Goal: Transaction & Acquisition: Download file/media

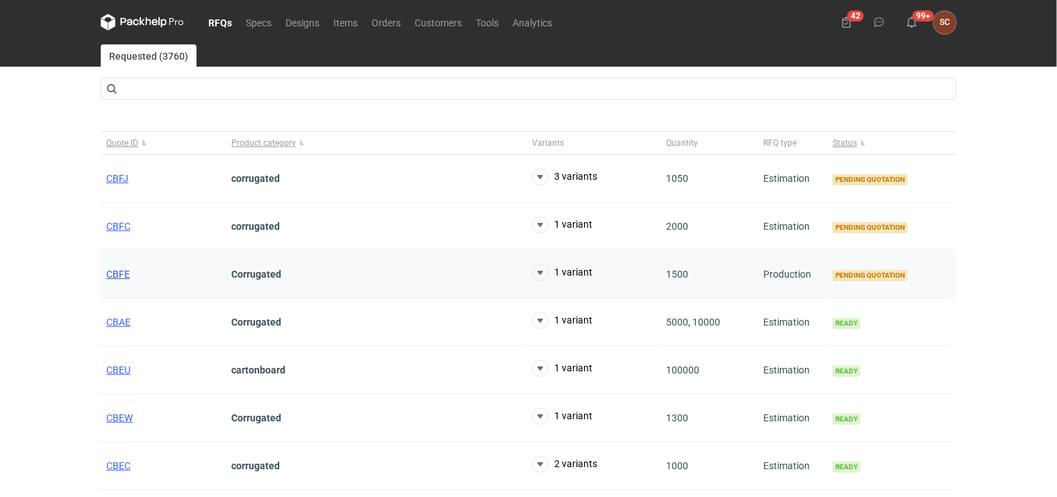
click at [117, 272] on span "CBFE" at bounding box center [118, 274] width 24 height 11
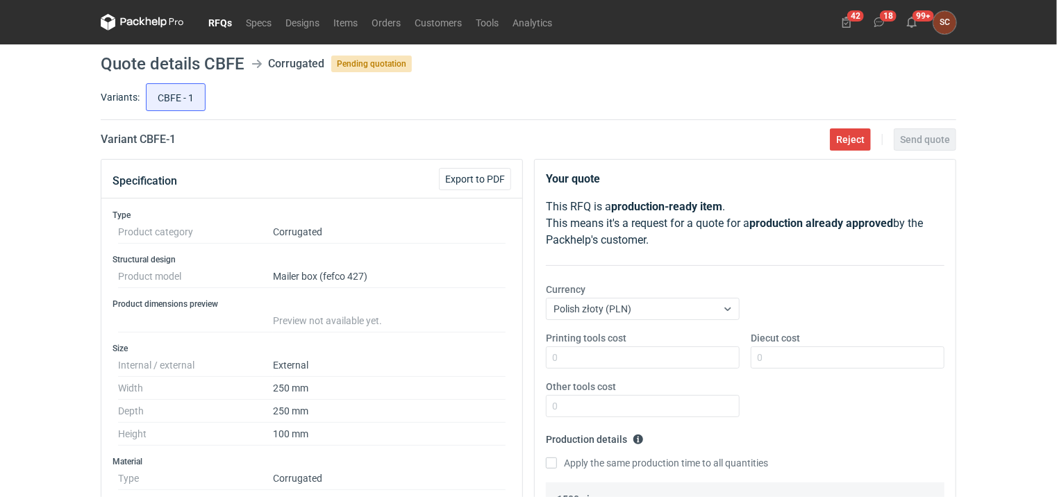
click at [215, 23] on link "RFQs" at bounding box center [219, 22] width 37 height 17
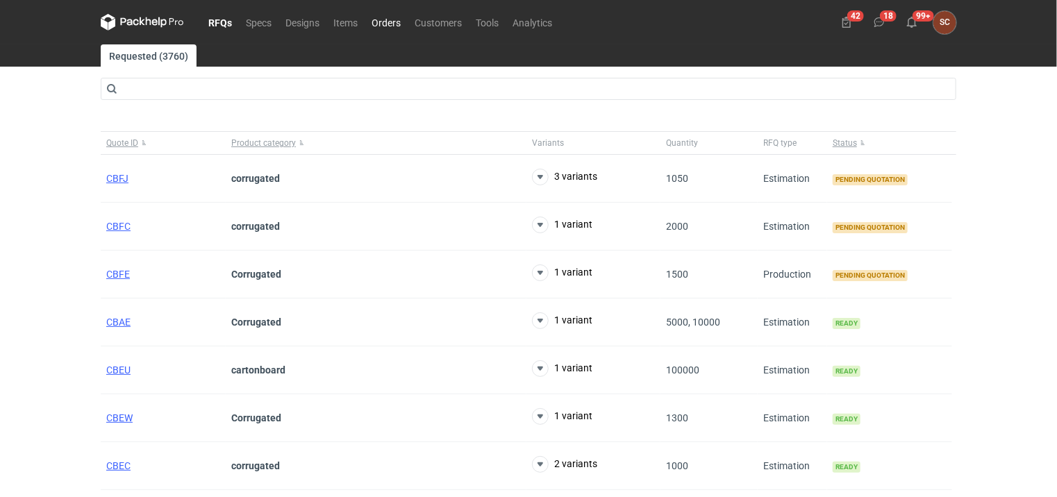
click at [396, 20] on link "Orders" at bounding box center [386, 22] width 43 height 17
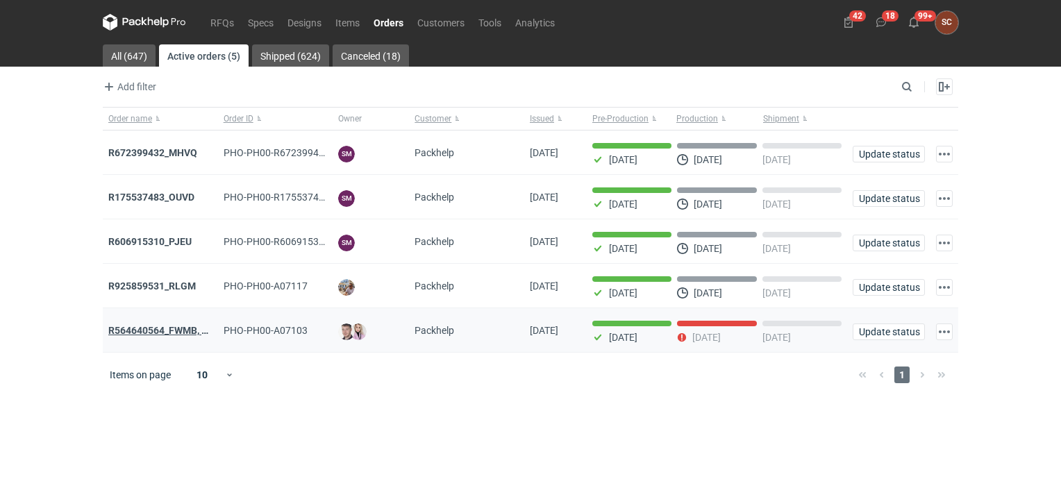
click at [164, 329] on strong "R564640564_FWMB, FMPD, MNLB" at bounding box center [183, 330] width 150 height 11
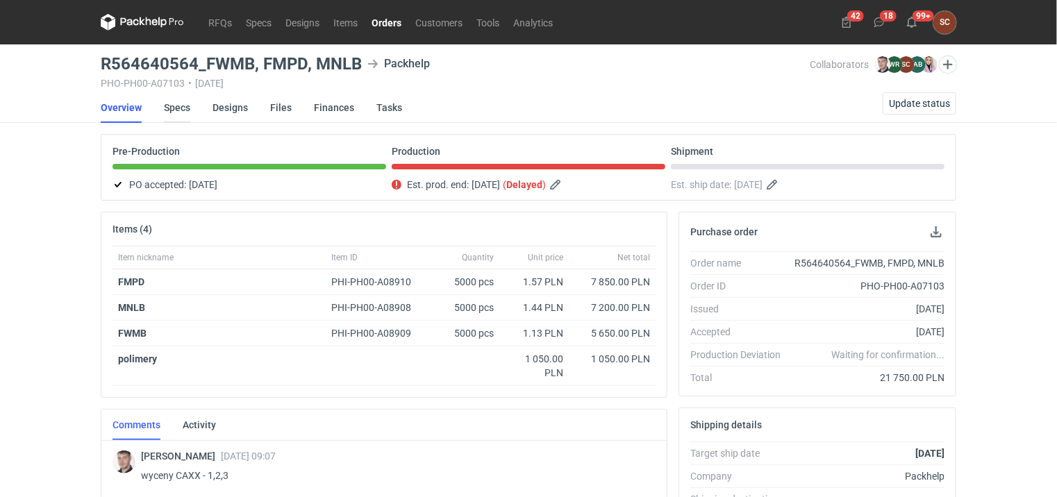
click at [170, 103] on link "Specs" at bounding box center [177, 107] width 26 height 31
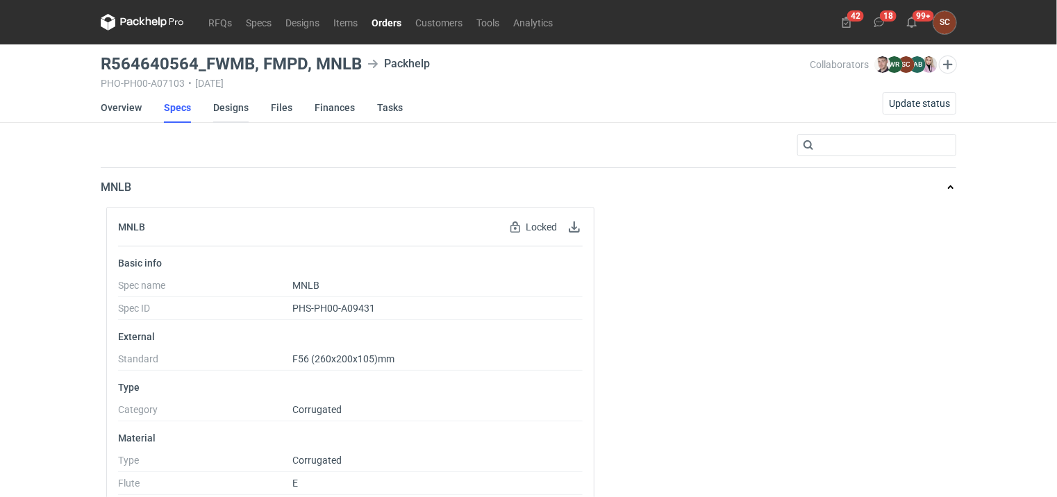
click at [233, 106] on link "Designs" at bounding box center [230, 107] width 35 height 31
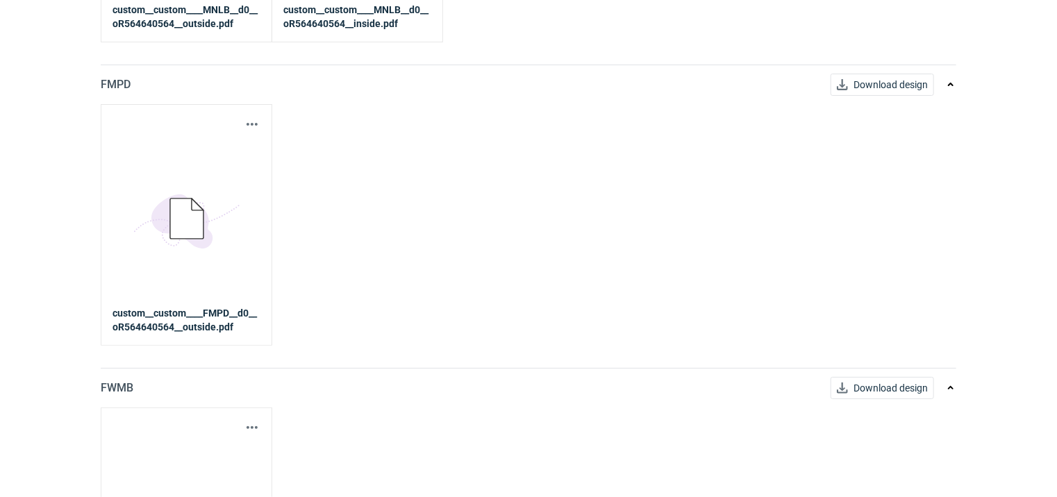
scroll to position [417, 0]
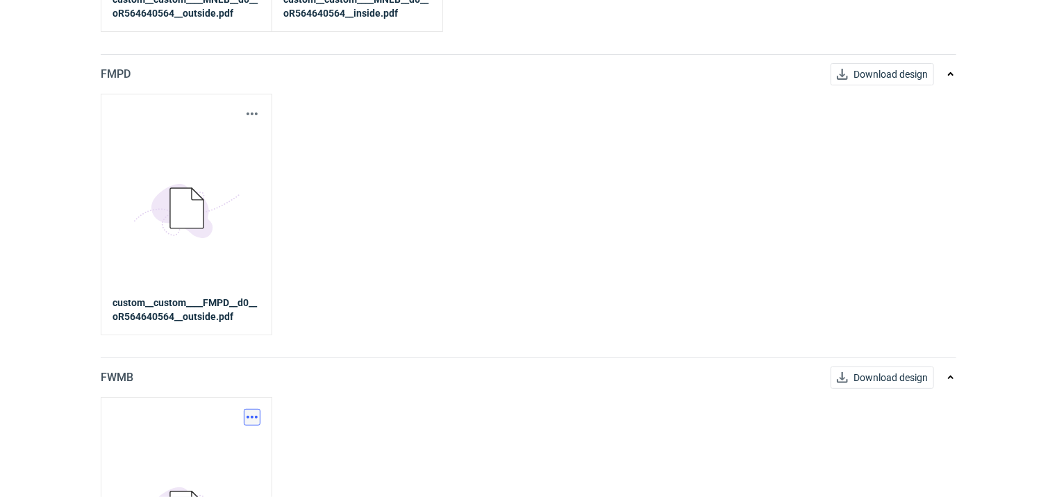
click at [253, 414] on button "button" at bounding box center [252, 417] width 17 height 17
click at [200, 442] on link "Download design part" at bounding box center [191, 446] width 128 height 22
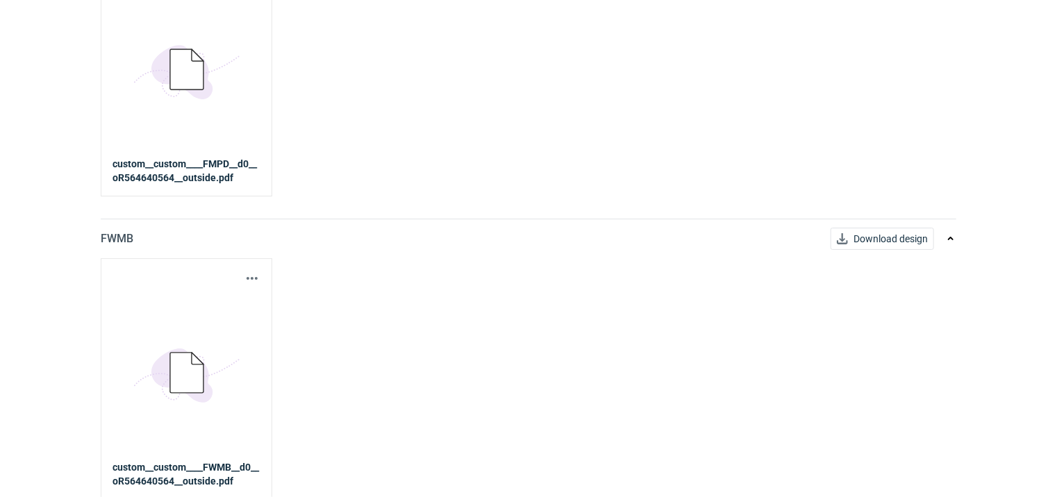
scroll to position [556, 0]
